Goal: Book appointment/travel/reservation

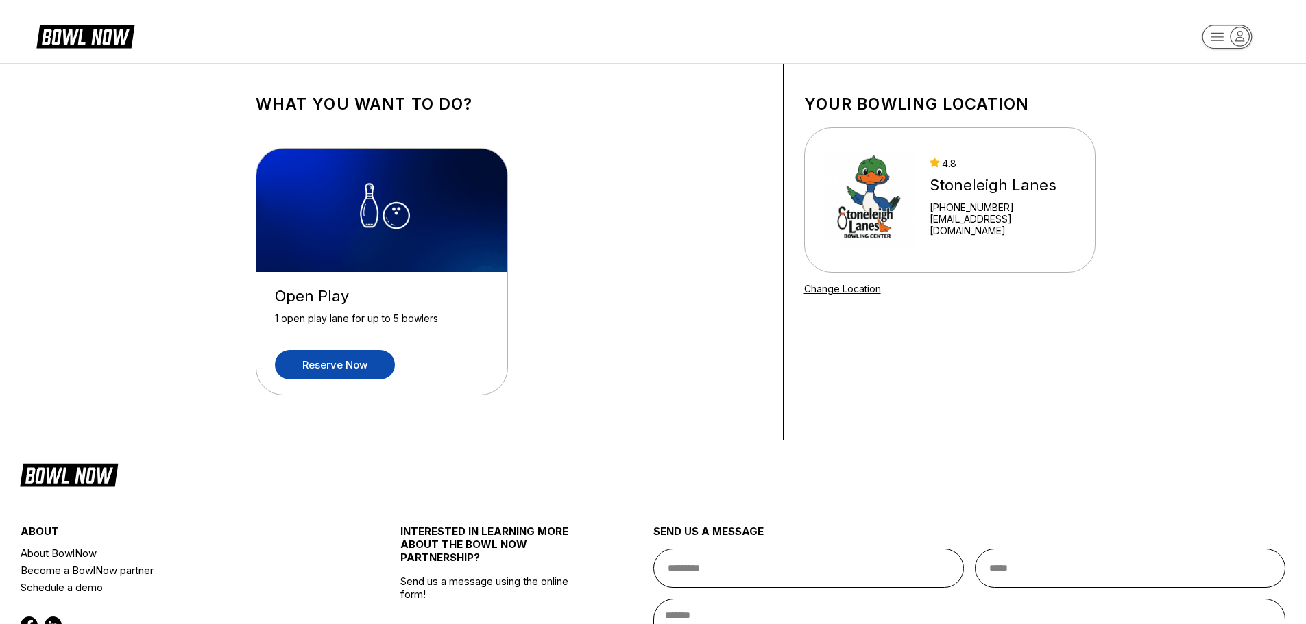
click at [371, 365] on link "Reserve now" at bounding box center [335, 364] width 120 height 29
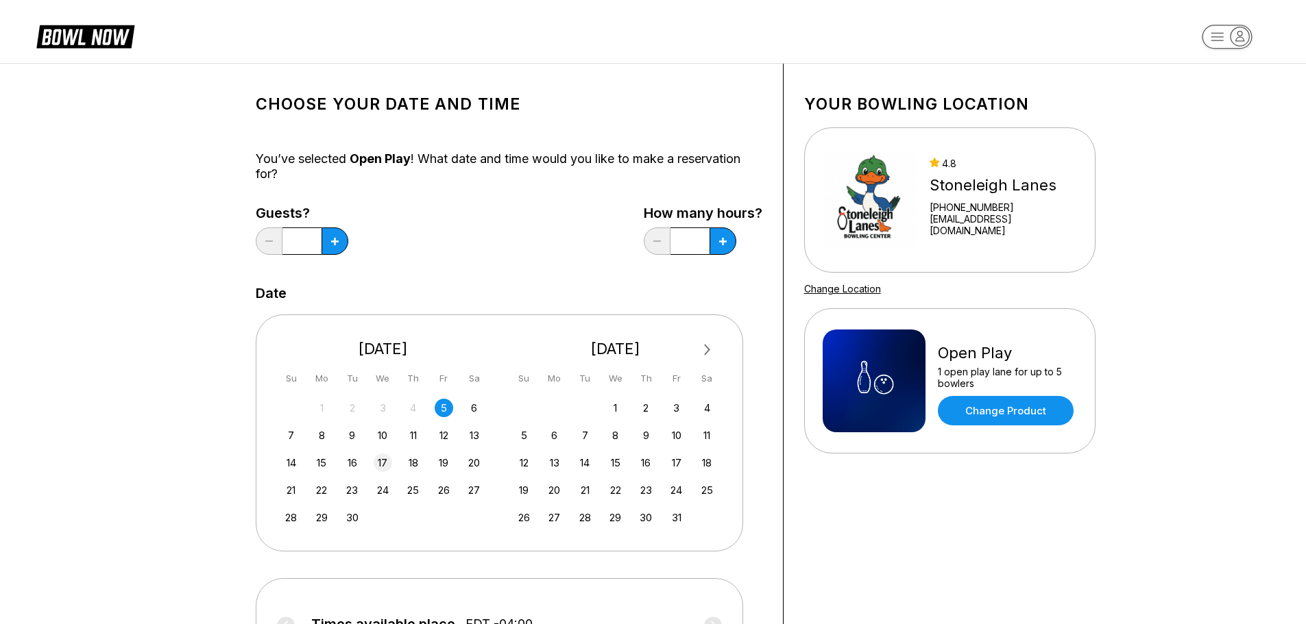
click at [389, 458] on div "17" at bounding box center [383, 463] width 19 height 19
click at [726, 241] on icon at bounding box center [723, 242] width 8 height 8
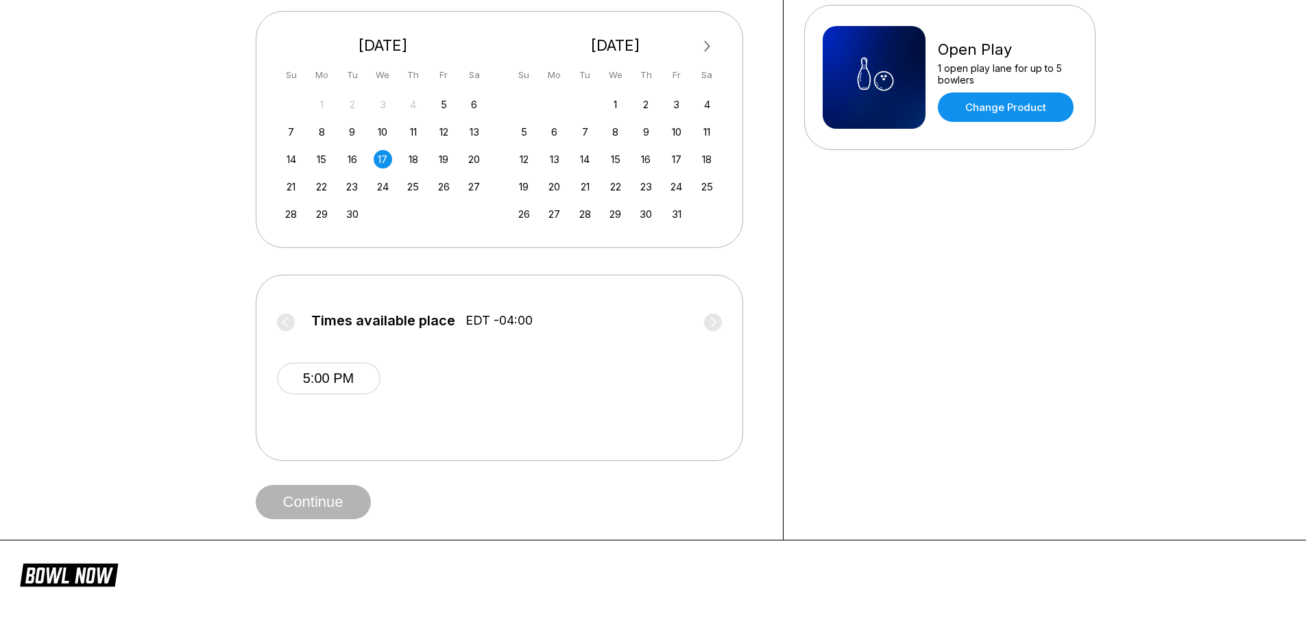
scroll to position [343, 0]
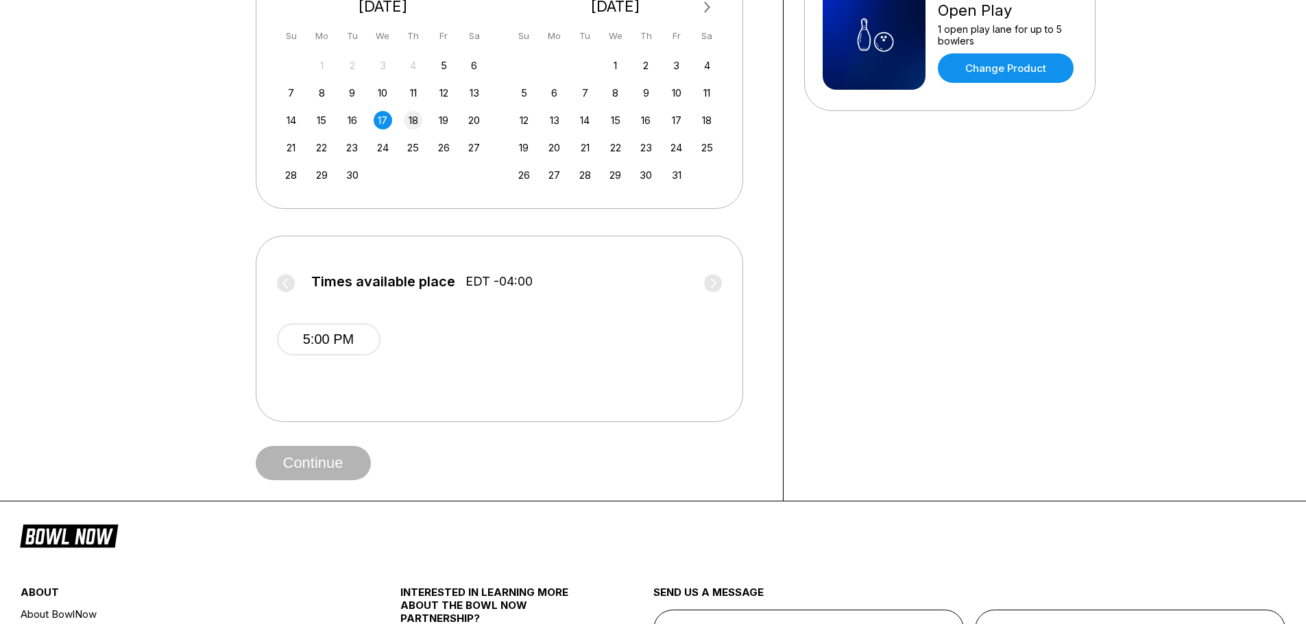
click at [415, 117] on div "18" at bounding box center [413, 120] width 19 height 19
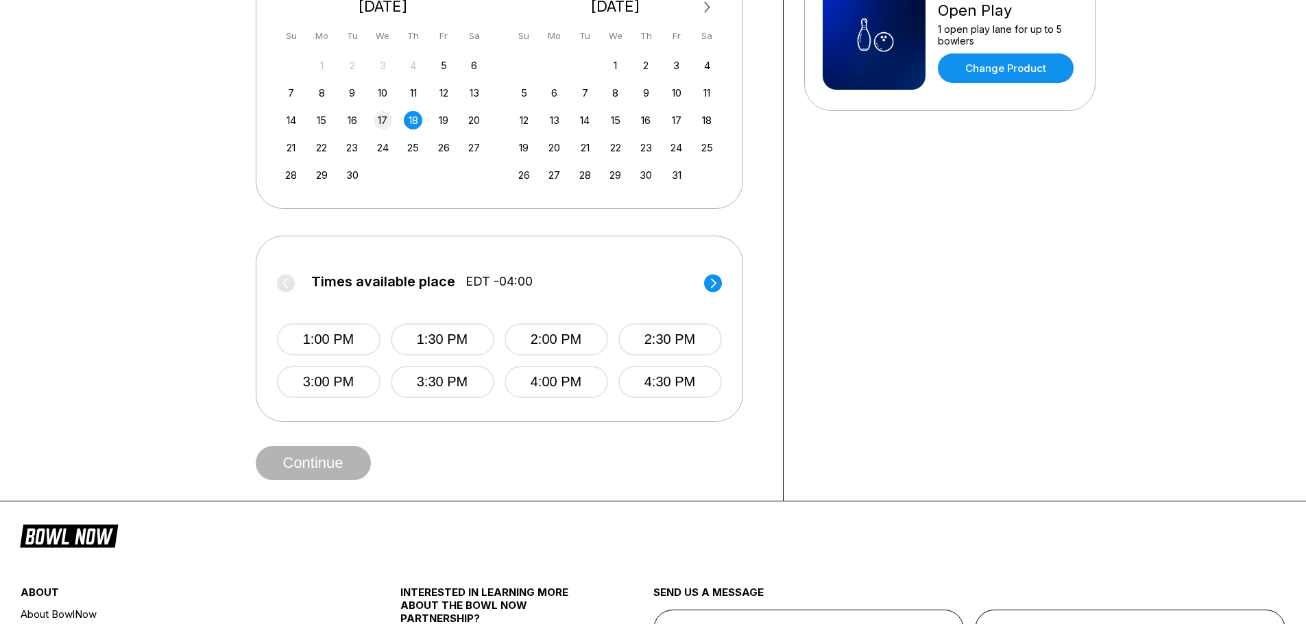
click at [384, 116] on div "17" at bounding box center [383, 120] width 19 height 19
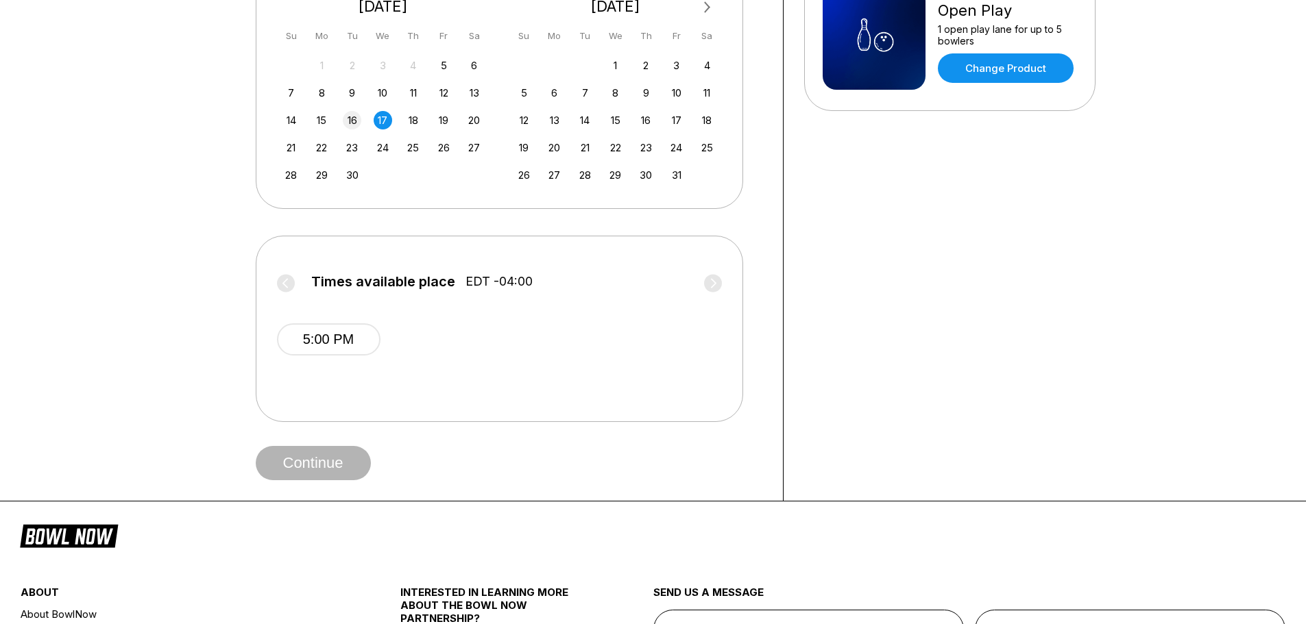
click at [352, 116] on div "16" at bounding box center [352, 120] width 19 height 19
click at [385, 119] on div "17" at bounding box center [383, 120] width 19 height 19
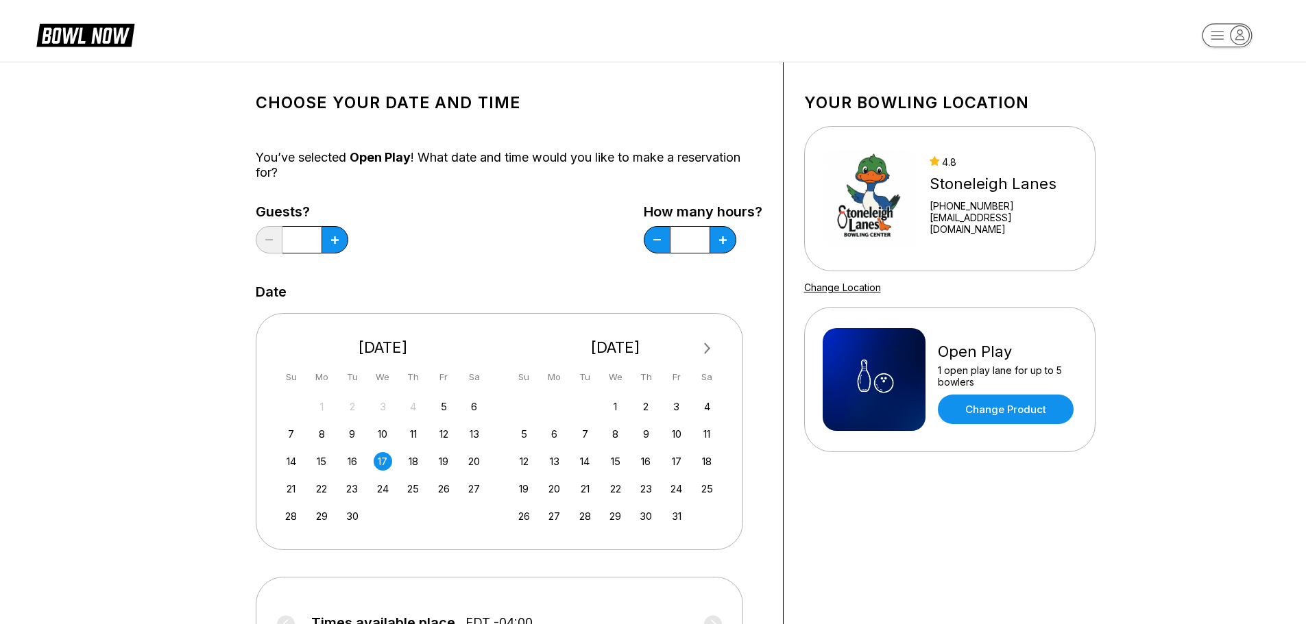
scroll to position [0, 0]
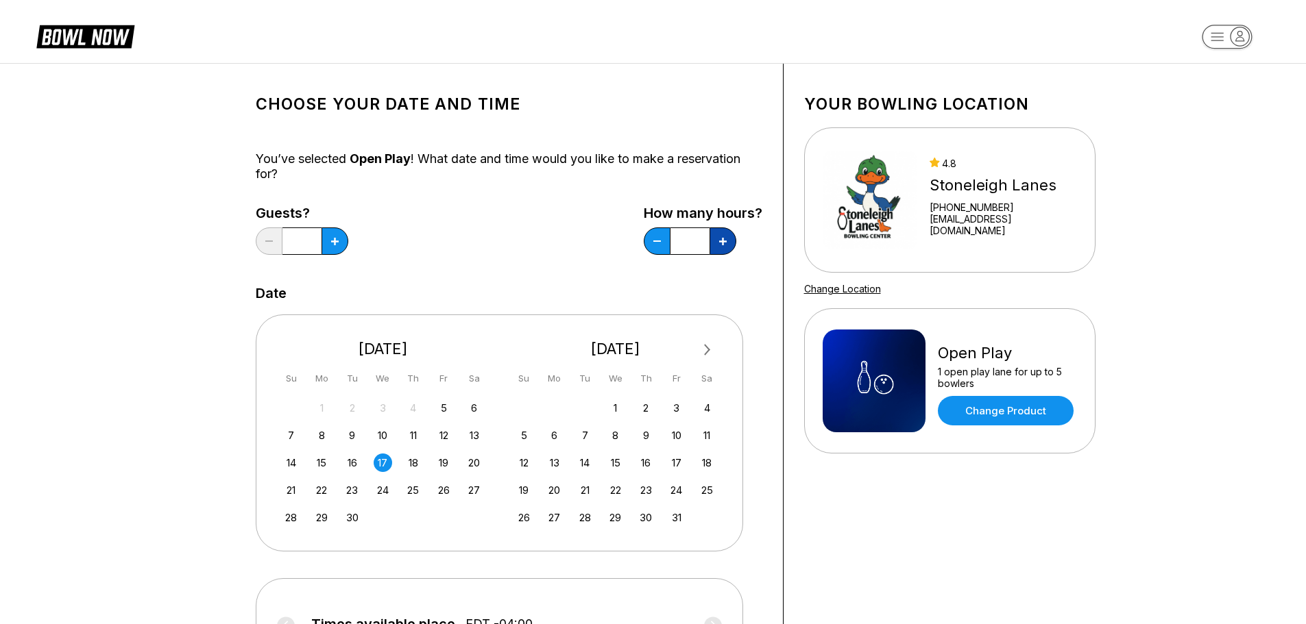
click at [724, 242] on icon at bounding box center [723, 242] width 8 height 8
click at [658, 238] on button at bounding box center [657, 241] width 27 height 27
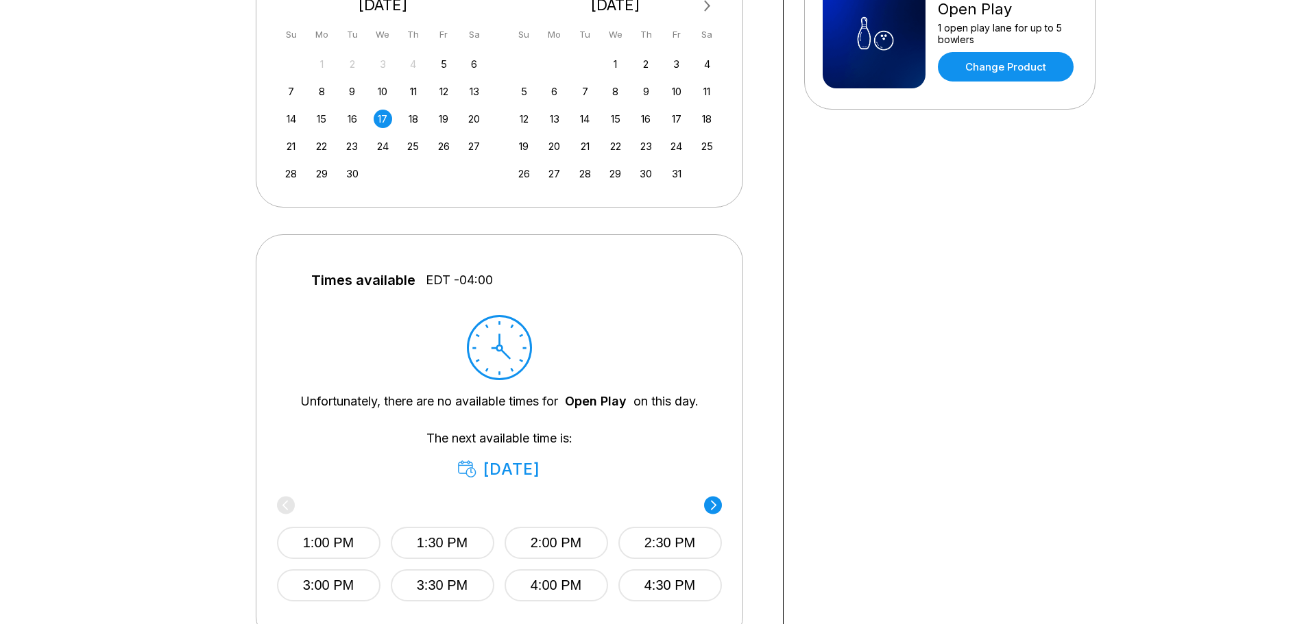
scroll to position [206, 0]
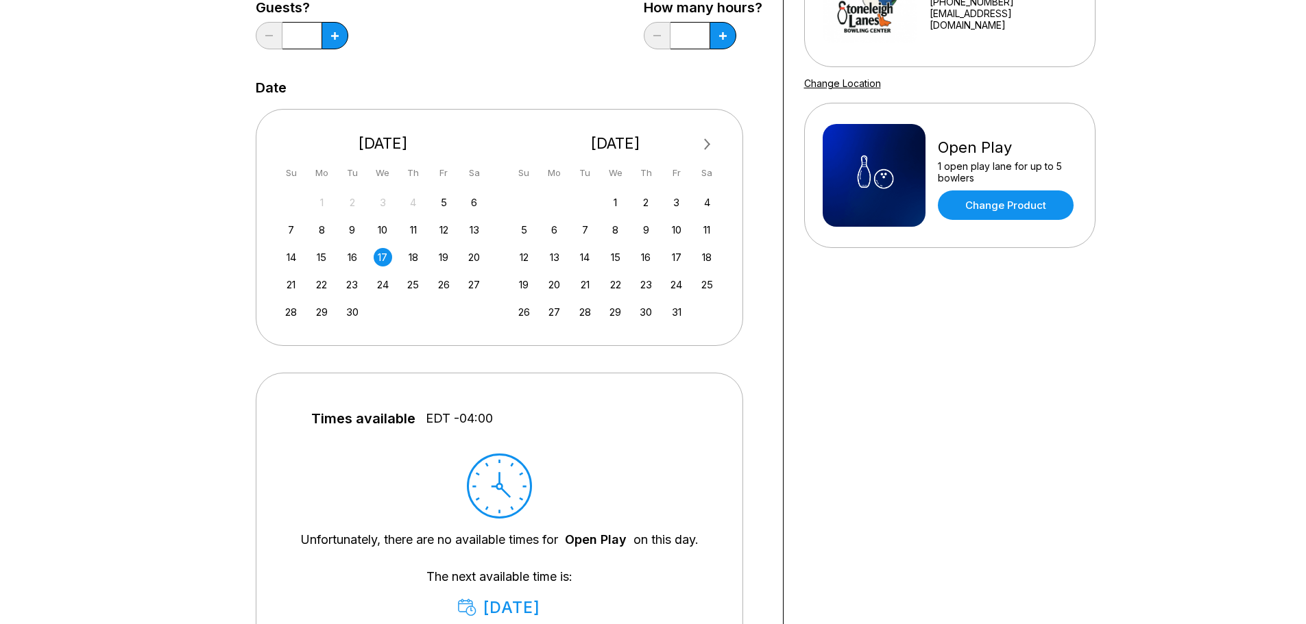
click at [388, 259] on div "17" at bounding box center [383, 257] width 19 height 19
click at [719, 32] on icon at bounding box center [723, 36] width 8 height 8
type input "***"
click at [336, 40] on button at bounding box center [334, 35] width 27 height 27
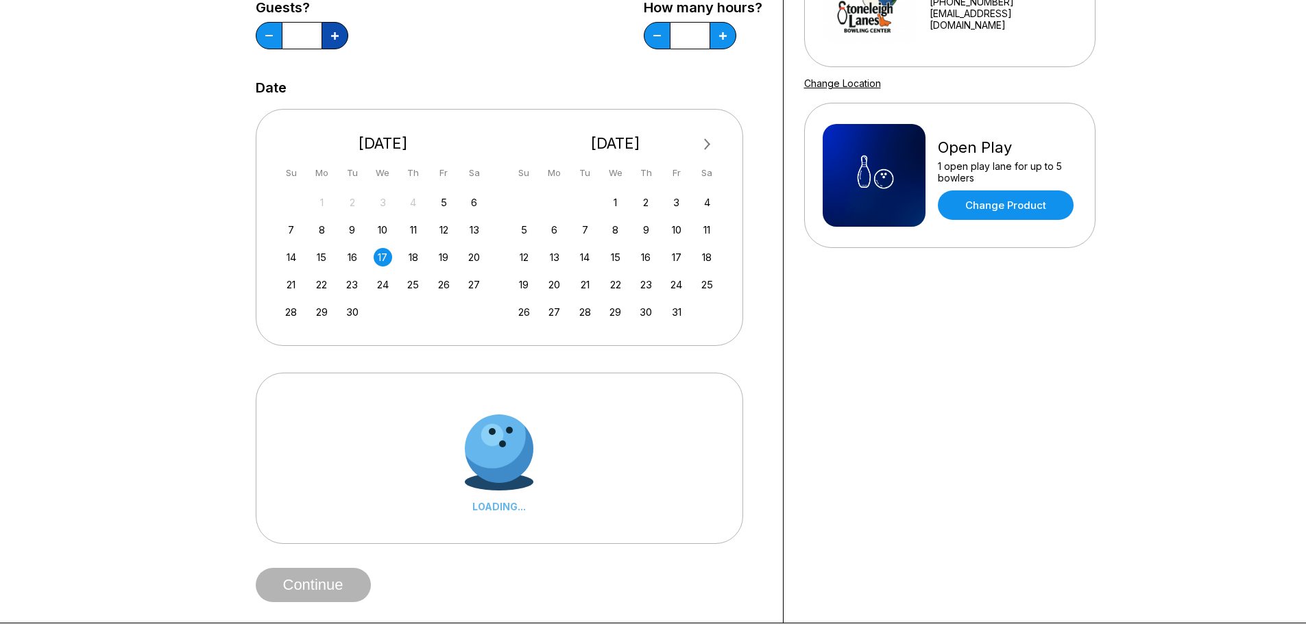
click at [336, 40] on button at bounding box center [334, 35] width 27 height 27
type input "*"
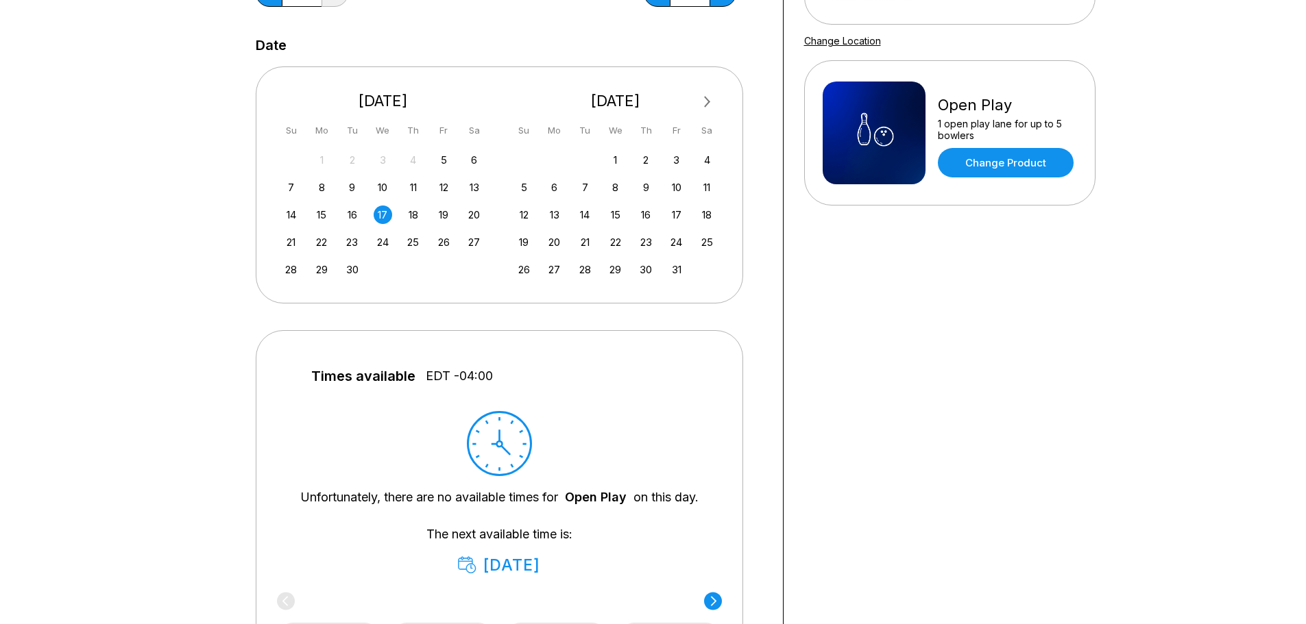
scroll to position [411, 0]
